Goal: Information Seeking & Learning: Find specific fact

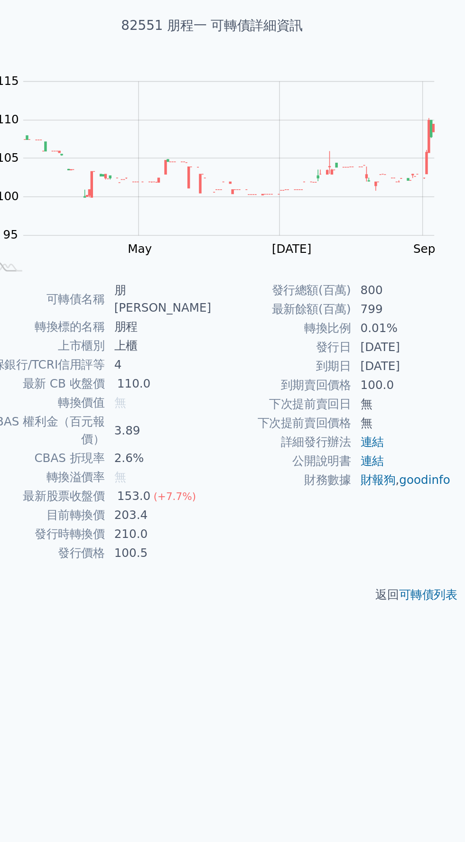
click at [114, 72] on h1 "82551 朋程一 可轉債詳細資訊" at bounding box center [232, 71] width 334 height 13
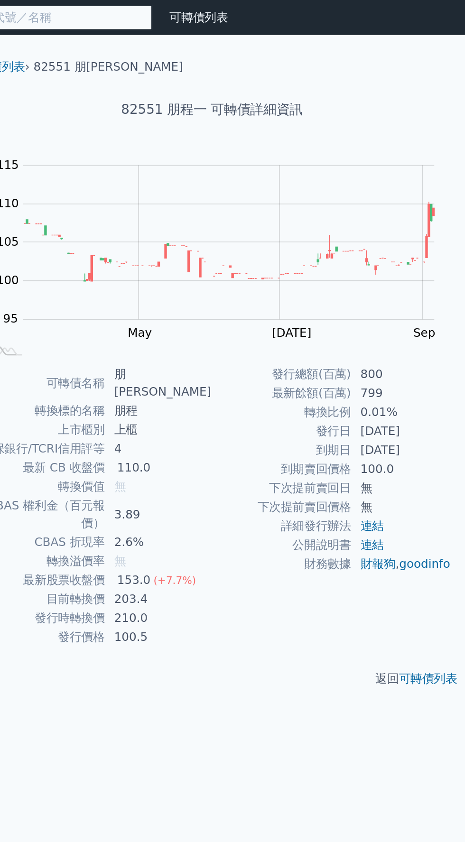
click at [112, 13] on input at bounding box center [118, 11] width 152 height 16
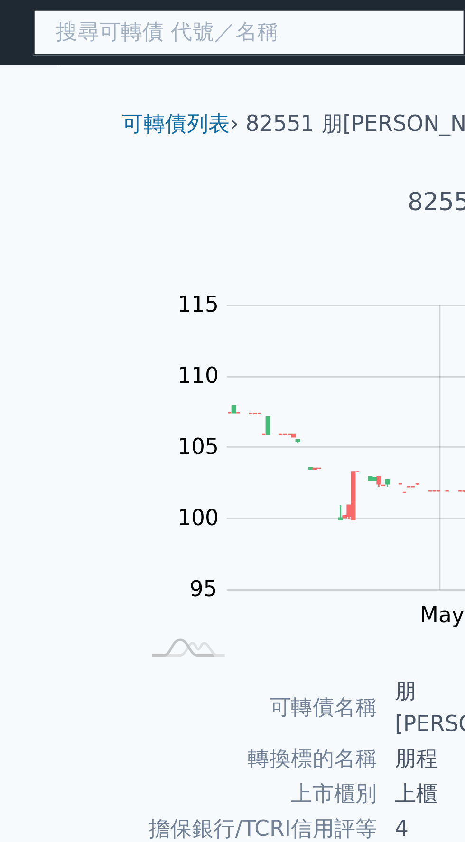
type input "w"
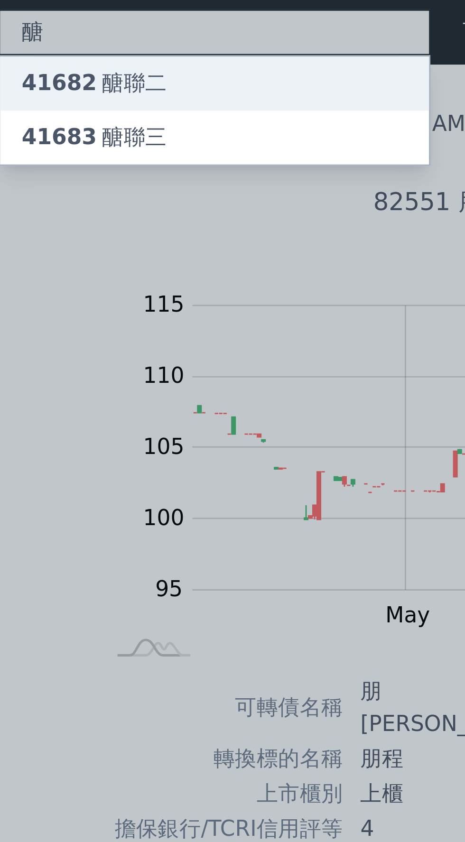
type input "醣"
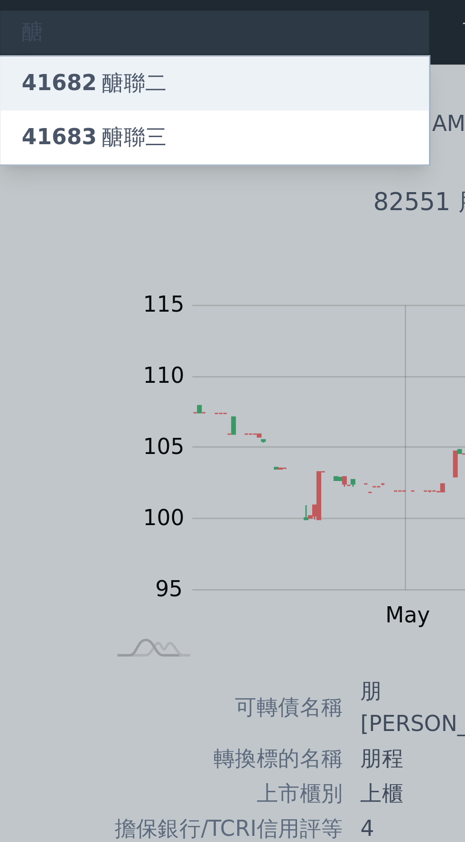
click at [66, 30] on span "41682" at bounding box center [63, 29] width 27 height 9
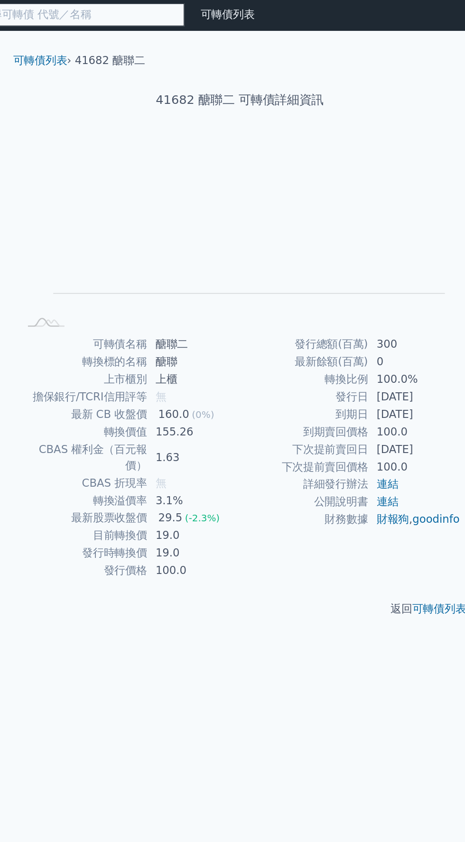
click at [85, 9] on input at bounding box center [118, 11] width 152 height 16
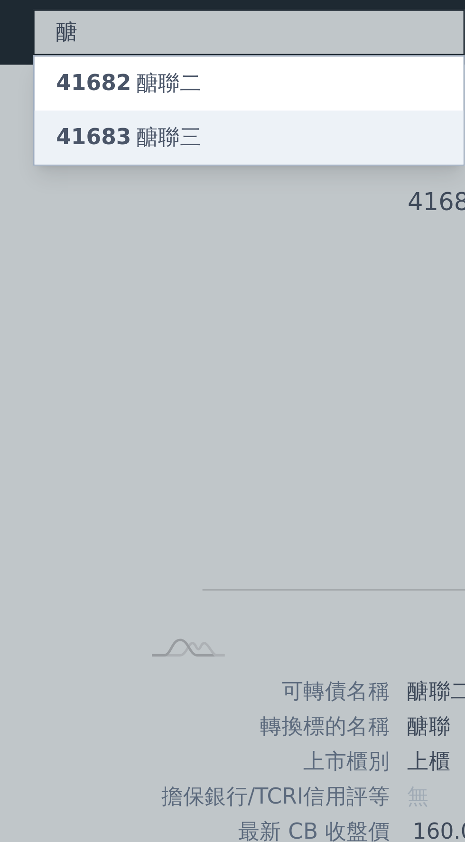
type input "醣"
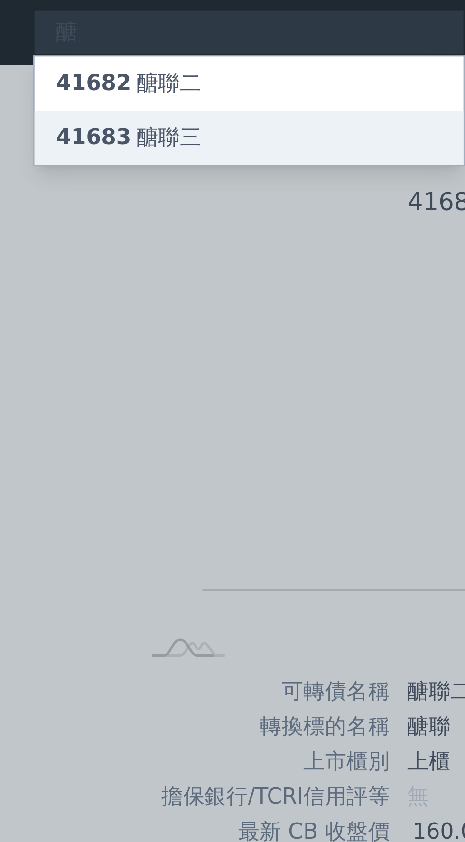
click at [72, 48] on div "41683 醣聯三" at bounding box center [75, 48] width 51 height 11
